Goal: Task Accomplishment & Management: Manage account settings

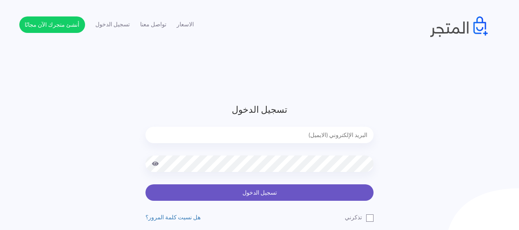
type input "xp.switch99@gmail.com"
click at [278, 186] on button "تسجيل الدخول" at bounding box center [259, 192] width 228 height 16
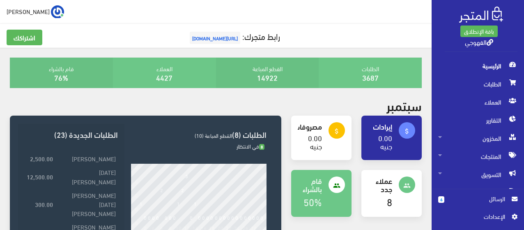
click at [498, 202] on span "الرسائل" at bounding box center [478, 198] width 54 height 9
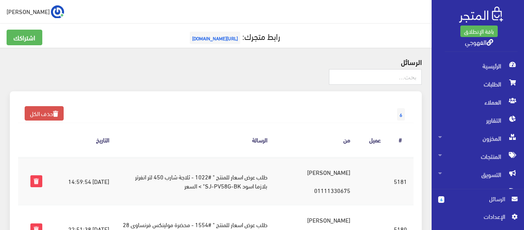
click at [498, 202] on span "الرسائل" at bounding box center [478, 198] width 54 height 9
click at [444, 201] on span "6" at bounding box center [441, 199] width 6 height 7
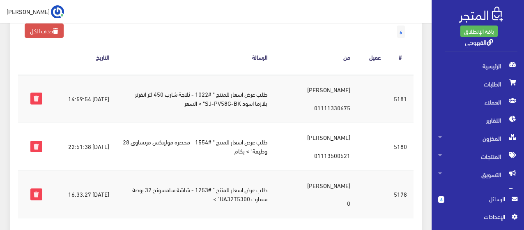
scroll to position [82, 0]
click at [198, 95] on td "طلب عرض اسعار للمنتج " #1022 - ثلاجة شارب 450 لتر انفرتر بلازما اسود SJ-PV58G-B…" at bounding box center [195, 99] width 158 height 48
drag, startPoint x: 198, startPoint y: 95, endPoint x: 252, endPoint y: 110, distance: 56.3
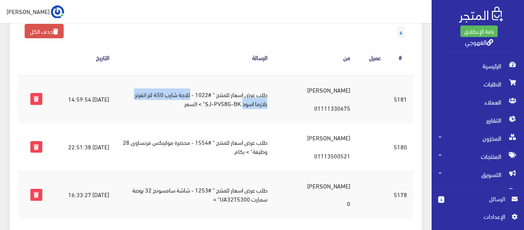
click at [252, 110] on td "طلب عرض اسعار للمنتج " #1022 - ثلاجة شارب 450 لتر انفرتر بلازما اسود SJ-PV58G-B…" at bounding box center [195, 99] width 158 height 48
copy td "ثلاجة شارب 450 لتر انفرتر بلازما اسود"
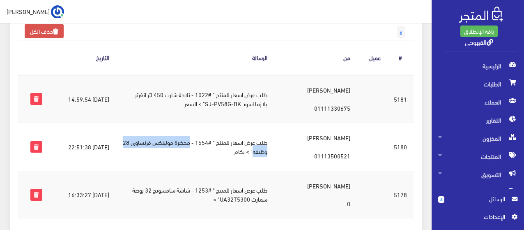
drag, startPoint x: 197, startPoint y: 142, endPoint x: 254, endPoint y: 147, distance: 56.9
click at [254, 147] on td "طلب عرض اسعار للمنتج " #1554 - محضرة مولينكس فرنساوى 28 وظيفة" > بكام" at bounding box center [195, 147] width 158 height 48
copy td "محضرة مولينكس فرنساوى 28 وظيفة"
click at [335, 135] on td "جهاد محمد 01113500521" at bounding box center [315, 147] width 83 height 48
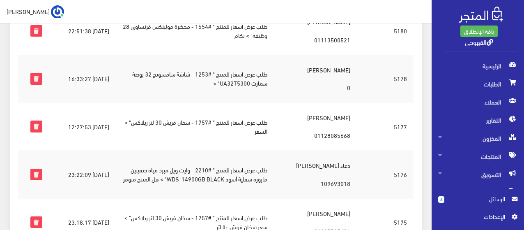
scroll to position [288, 0]
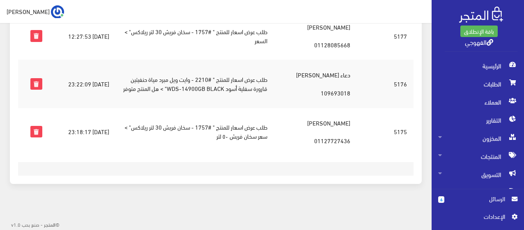
click at [247, 37] on td "طلب عرض اسعار للمنتج " #1757 - سخان فريش 30 لتر ريلاكس" > السعر" at bounding box center [195, 36] width 158 height 48
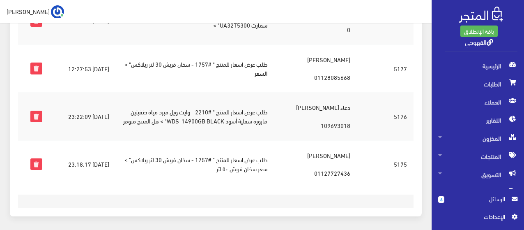
scroll to position [255, 0]
